Goal: Task Accomplishment & Management: Manage account settings

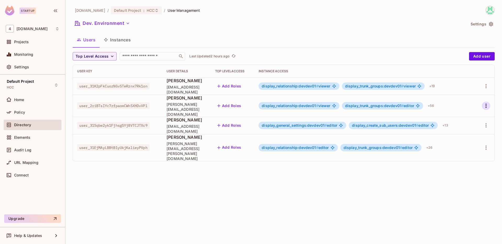
click at [484, 104] on icon "button" at bounding box center [486, 105] width 6 height 6
click at [466, 113] on li "Edit" at bounding box center [463, 115] width 46 height 11
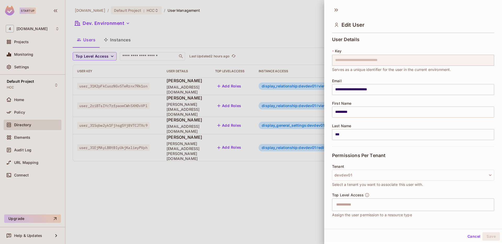
scroll to position [39, 0]
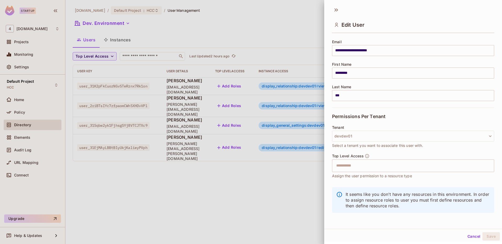
click at [469, 234] on button "Cancel" at bounding box center [473, 236] width 17 height 8
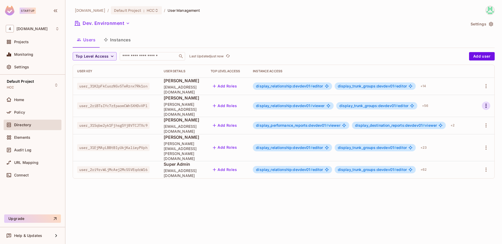
click at [485, 103] on icon "button" at bounding box center [486, 105] width 6 height 6
click at [460, 119] on span "Edit" at bounding box center [458, 115] width 10 height 8
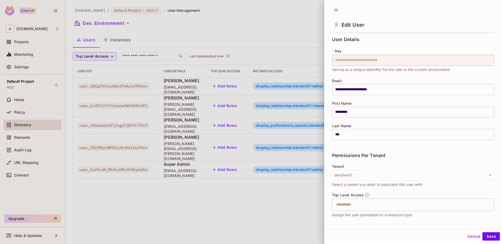
scroll to position [224, 0]
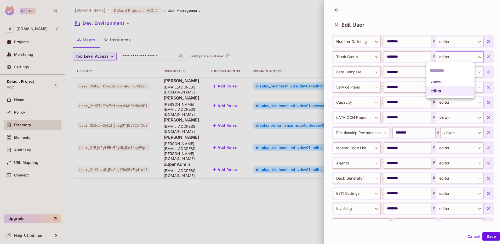
click at [471, 60] on body "Startup 4 [DOMAIN_NAME] Projects Monitoring Settings Default Project HCC Home P…" at bounding box center [251, 122] width 502 height 244
click at [450, 80] on li "viewer" at bounding box center [450, 81] width 48 height 9
type input "******"
click at [487, 240] on div "Cancel Save" at bounding box center [413, 236] width 178 height 13
click at [490, 235] on button "Save" at bounding box center [491, 236] width 18 height 8
